Goal: Check status: Check status

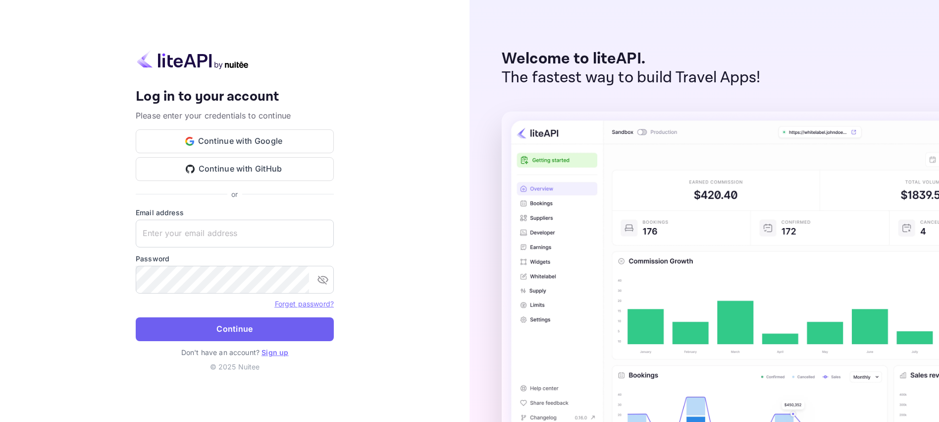
type input "[EMAIL_ADDRESS][DOMAIN_NAME]"
click at [214, 331] on button "Continue" at bounding box center [235, 329] width 198 height 24
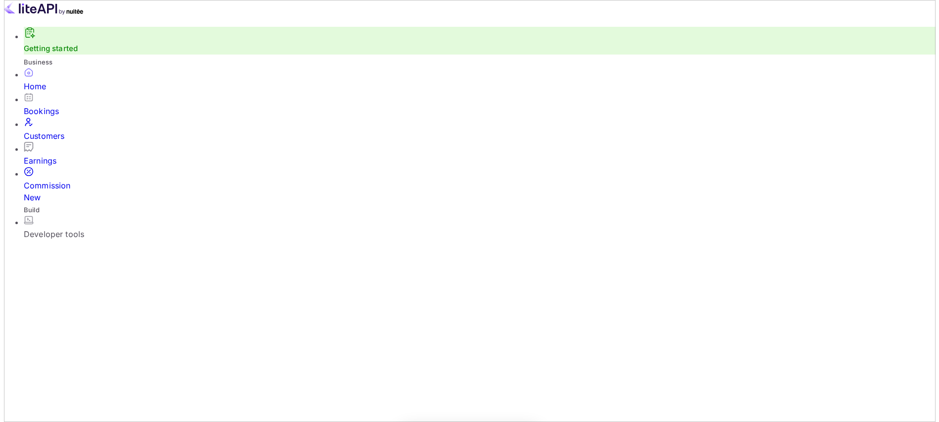
scroll to position [154, 246]
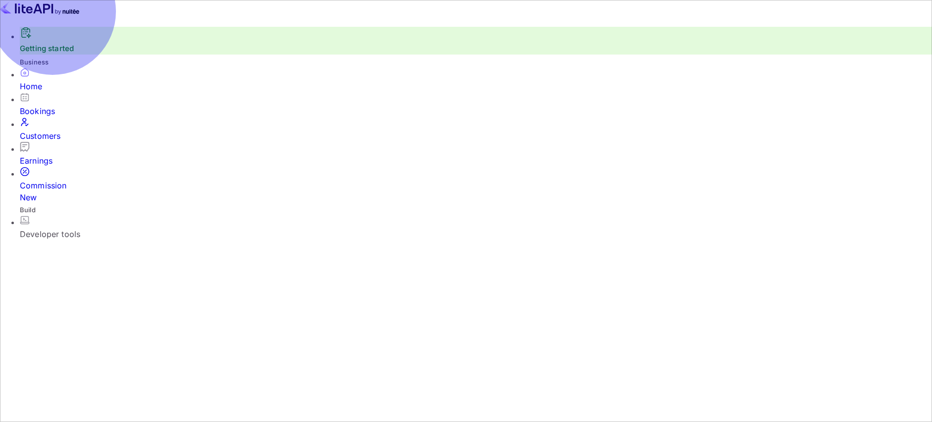
click at [58, 117] on div "Bookings" at bounding box center [476, 111] width 912 height 12
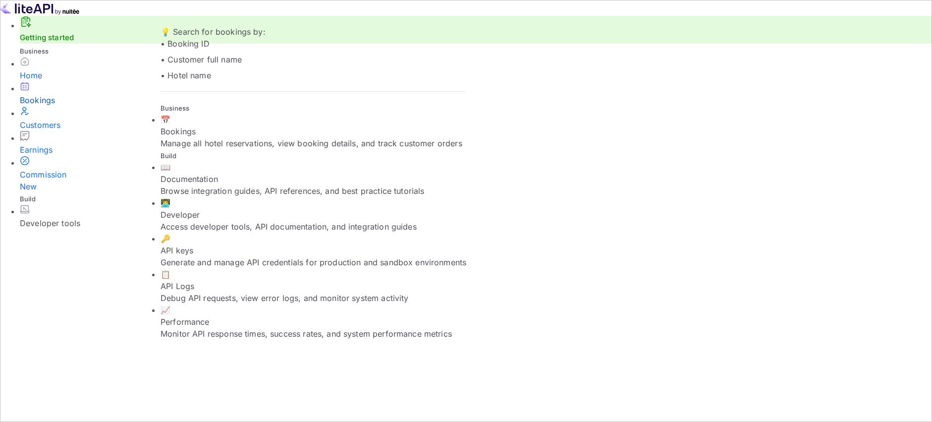
paste input "t-aG1qEq9"
type input "t-aG1qEq9"
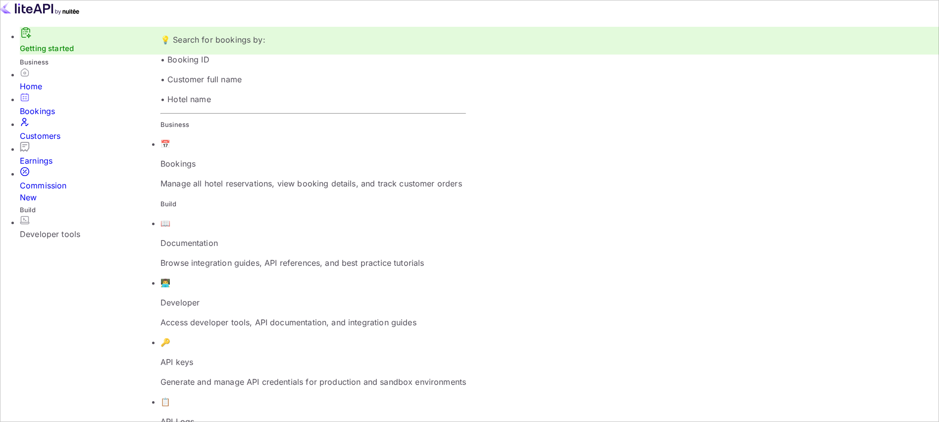
paste input "Z2ldkcaeG"
type input "Z2ldkcaeG"
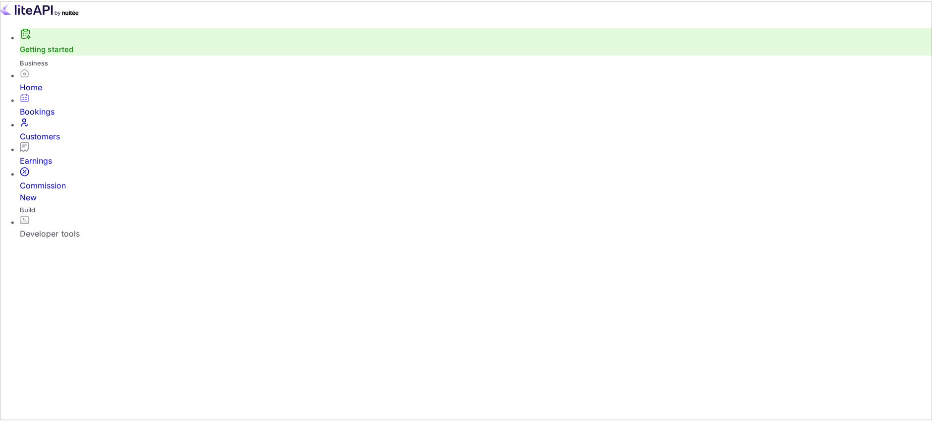
scroll to position [76, 0]
click at [45, 155] on div "Earnings" at bounding box center [479, 161] width 919 height 12
click at [52, 130] on div "Customers" at bounding box center [479, 136] width 919 height 12
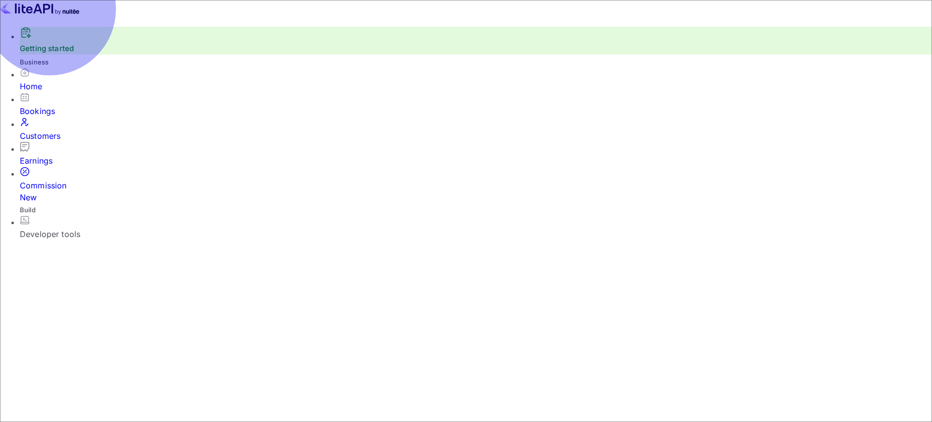
click at [55, 105] on div "Bookings" at bounding box center [476, 111] width 912 height 12
